Goal: Check status: Check status

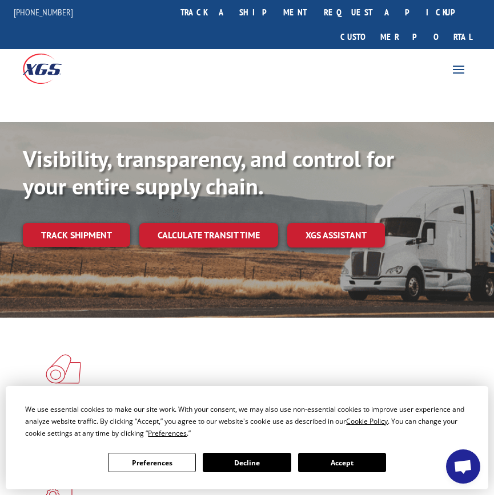
scroll to position [57, 0]
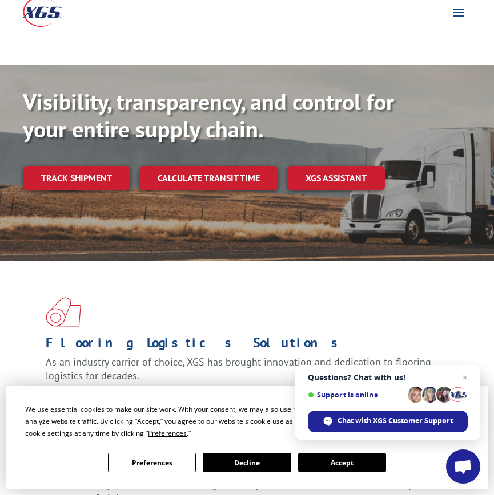
click at [164, 187] on div "Visibility, transparency, and control for your entire supply chain. Track shipm…" at bounding box center [247, 151] width 448 height 126
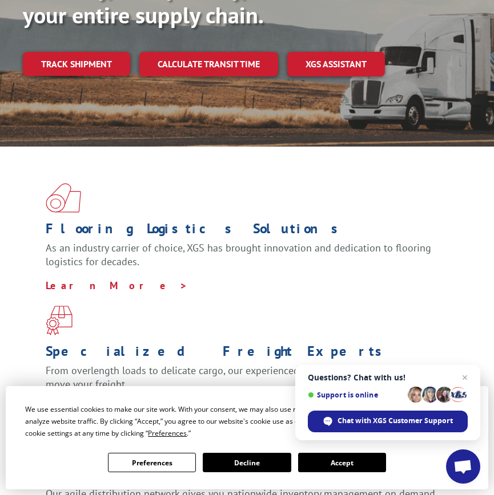
scroll to position [228, 0]
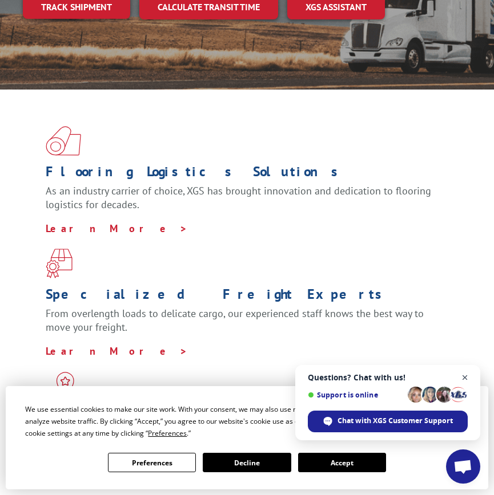
click at [461, 373] on span "Close chat" at bounding box center [465, 378] width 14 height 14
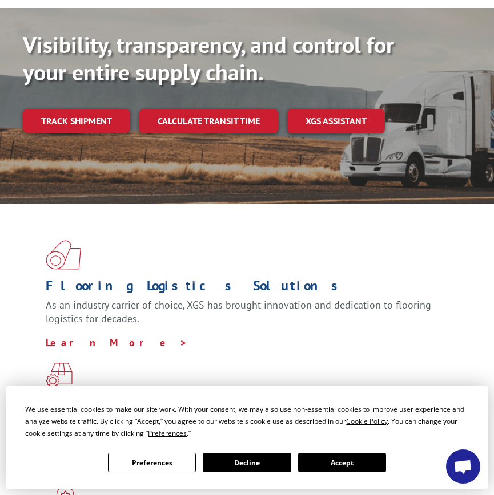
scroll to position [0, 0]
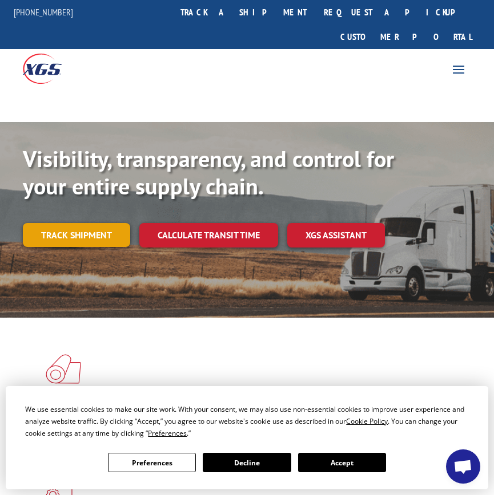
click at [88, 223] on link "Track shipment" at bounding box center [76, 235] width 107 height 24
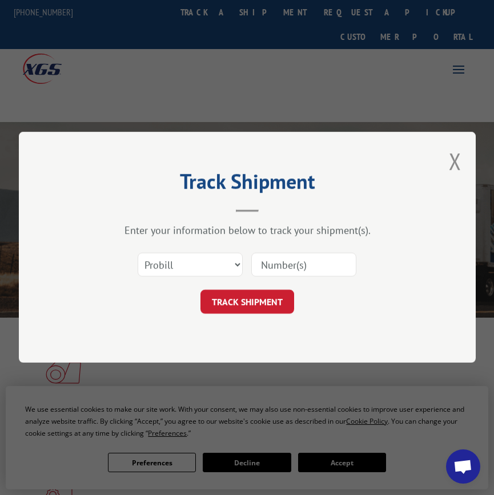
click at [288, 265] on input at bounding box center [303, 265] width 105 height 24
paste input "2561206"
type input "2561206"
click button "TRACK SHIPMENT" at bounding box center [247, 302] width 94 height 24
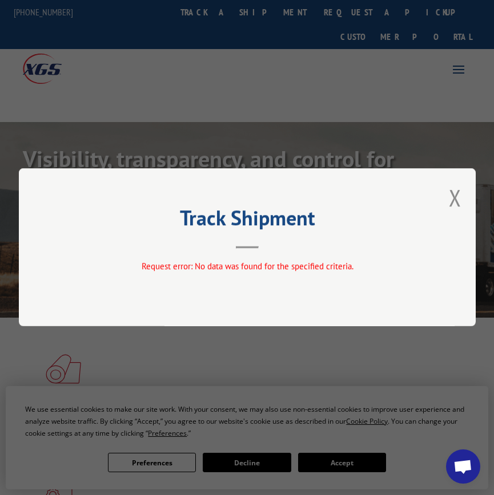
click at [274, 210] on h2 "Track Shipment" at bounding box center [247, 221] width 342 height 22
click at [449, 203] on button "Close modal" at bounding box center [454, 198] width 13 height 30
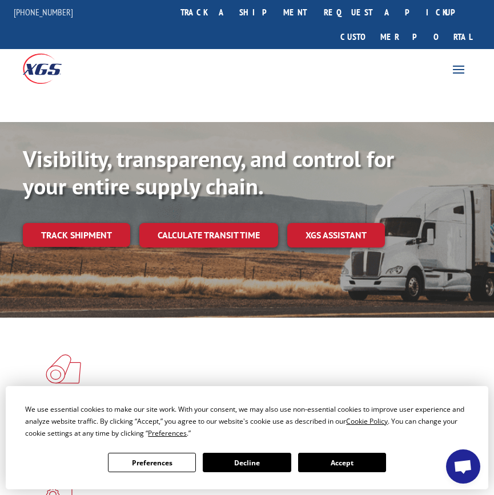
click at [331, 466] on button "Accept" at bounding box center [342, 462] width 88 height 19
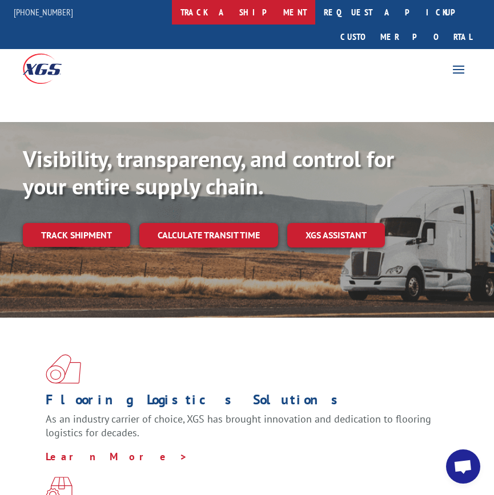
click at [284, 16] on link "track a shipment" at bounding box center [243, 12] width 143 height 25
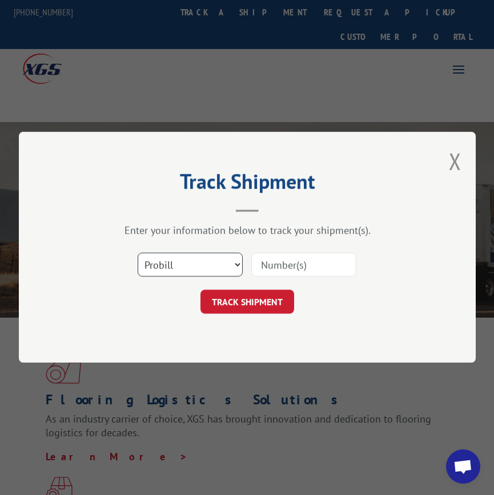
click at [213, 260] on select "Select category... Probill BOL PO" at bounding box center [190, 265] width 105 height 24
select select "po"
click at [138, 253] on select "Select category... Probill BOL PO" at bounding box center [190, 265] width 105 height 24
click at [282, 260] on input at bounding box center [303, 265] width 105 height 24
paste input "28745187"
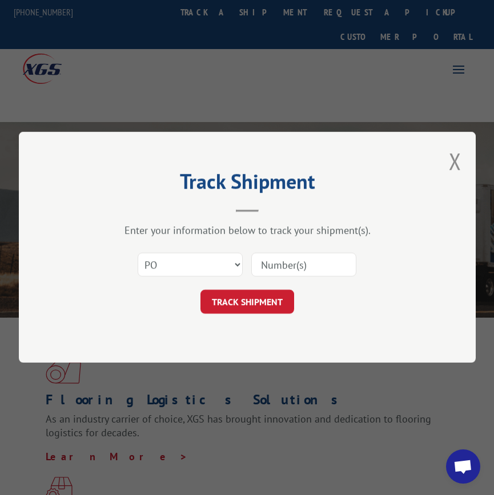
type input "28745187"
click button "TRACK SHIPMENT" at bounding box center [247, 302] width 94 height 24
